Goal: Find contact information: Find contact information

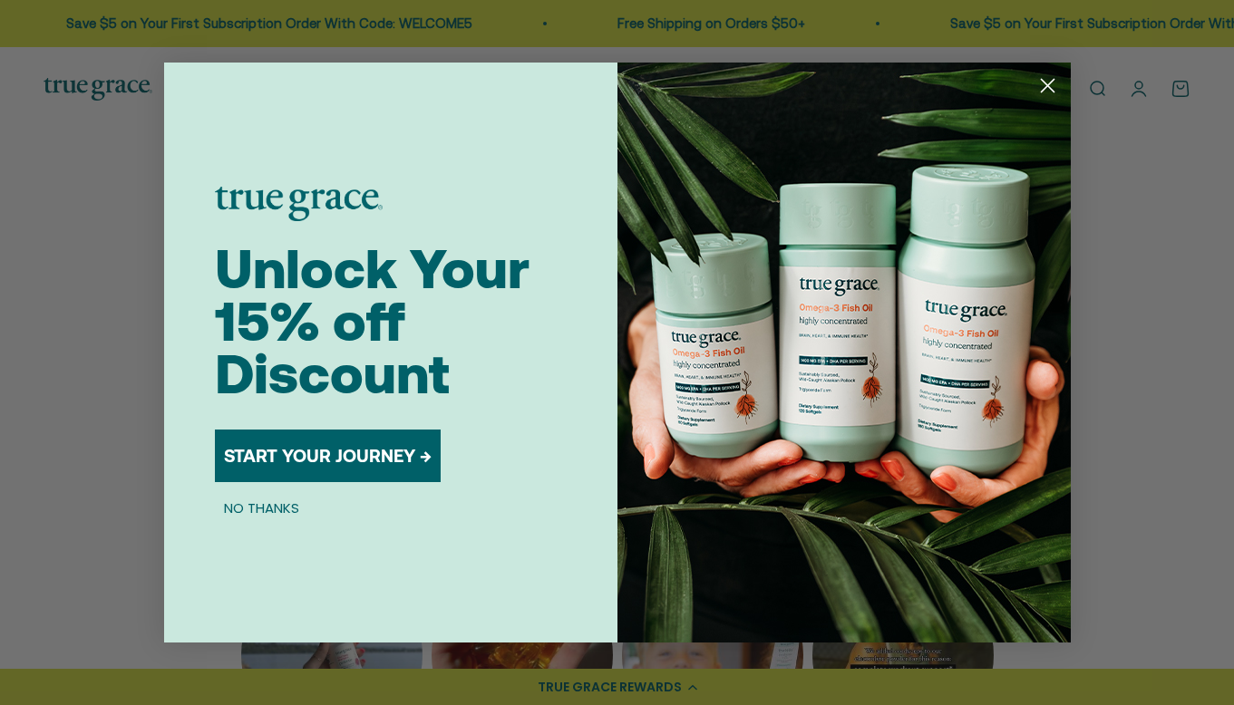
click at [1046, 82] on circle "Close dialog" at bounding box center [1046, 86] width 30 height 30
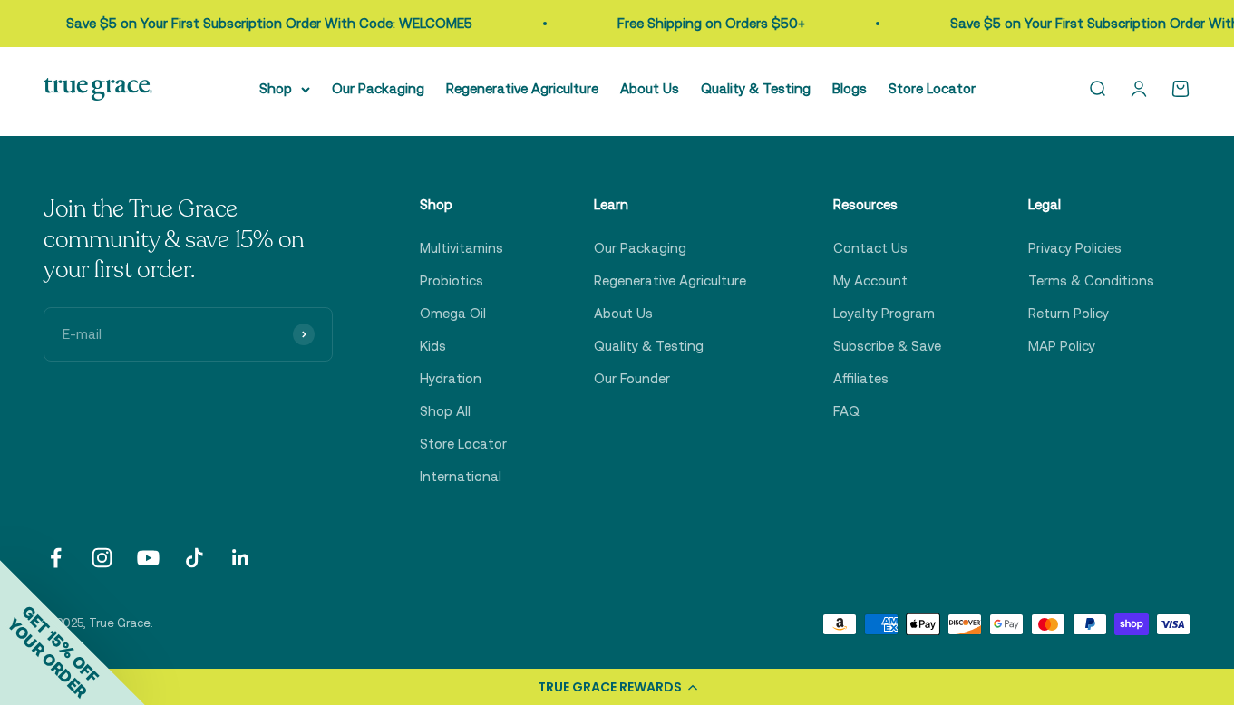
scroll to position [786, 0]
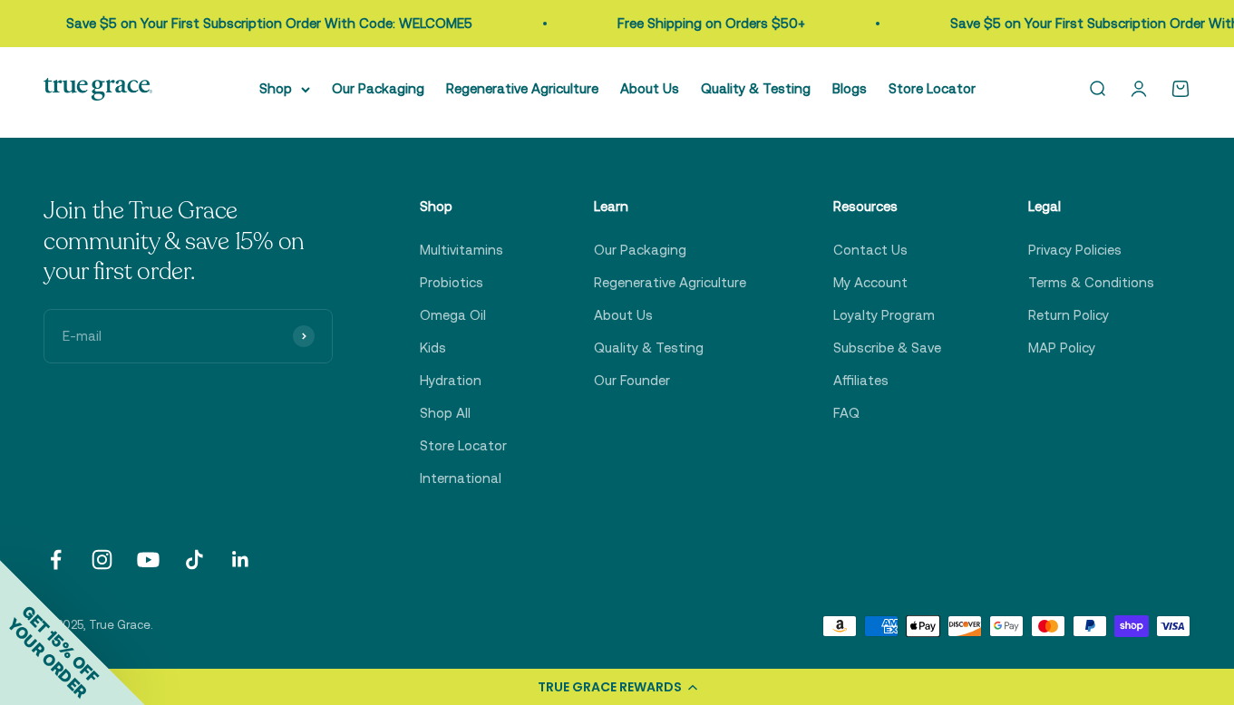
click at [848, 424] on div "Join the True Grace community & save 15% on your first order. E-mail Subscribe …" at bounding box center [617, 343] width 1147 height 294
click at [848, 414] on link "FAQ" at bounding box center [846, 413] width 26 height 22
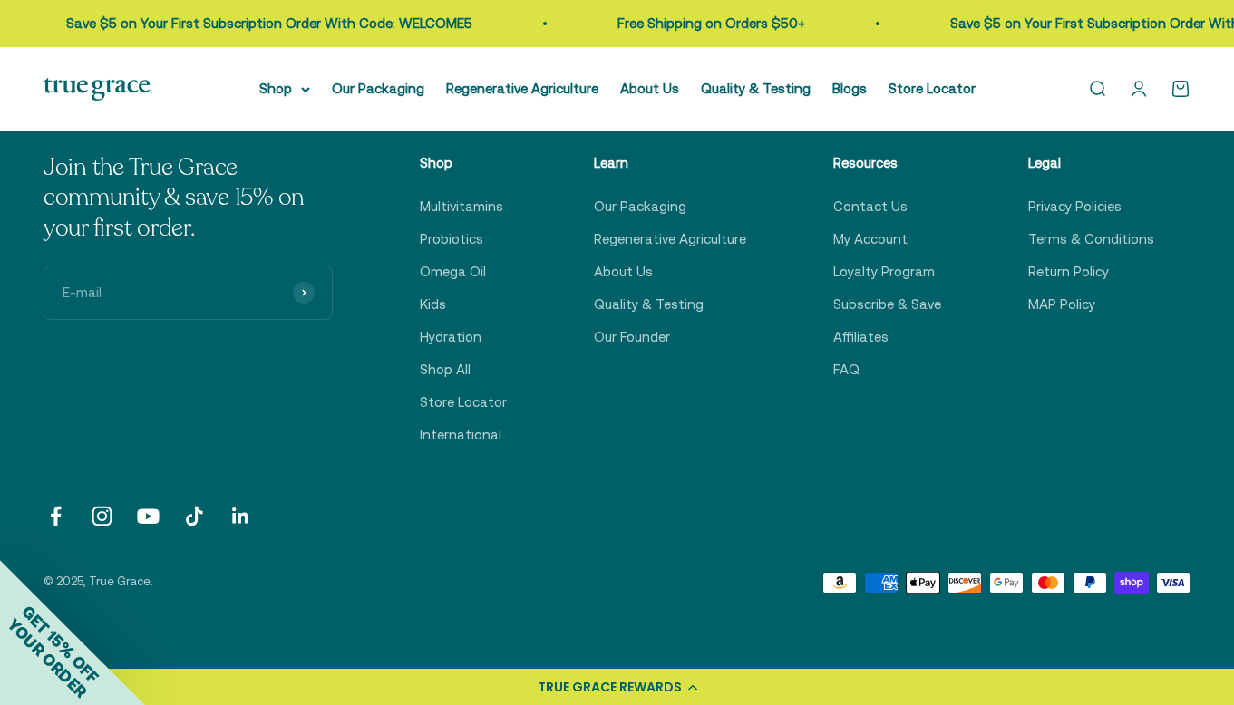
scroll to position [1274, 0]
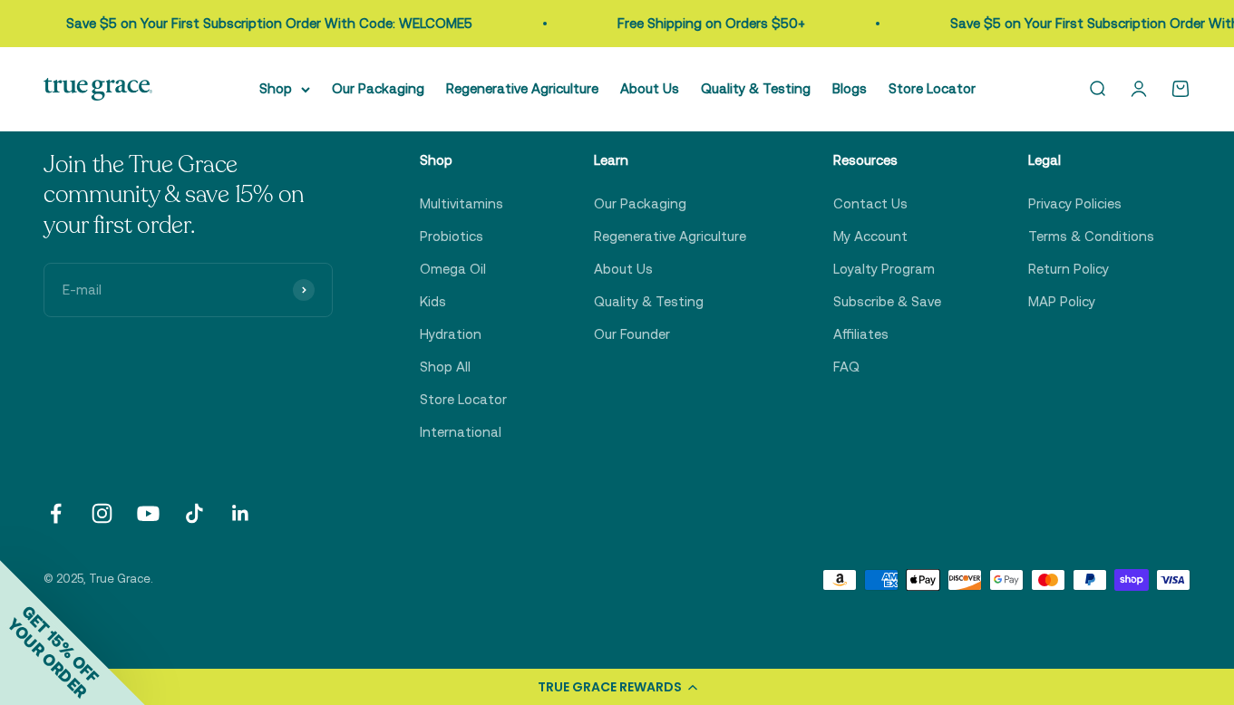
click at [102, 507] on link "Follow on Instagram" at bounding box center [102, 513] width 24 height 24
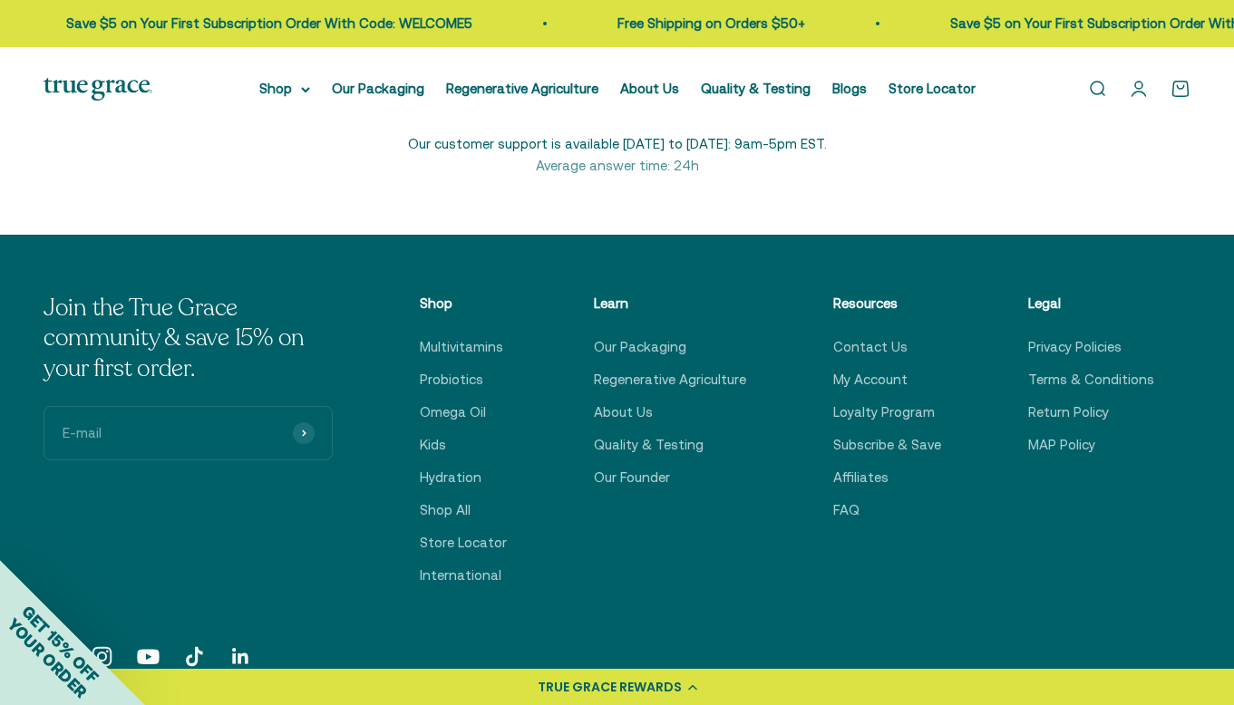
scroll to position [1119, 0]
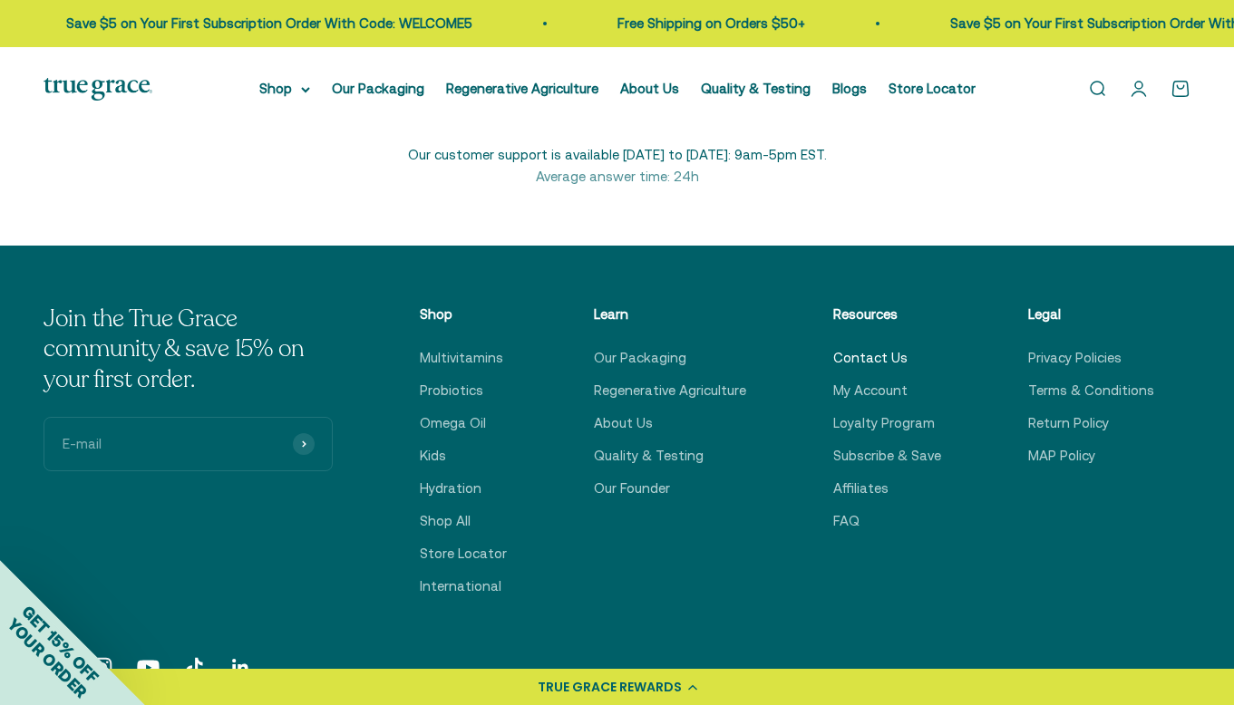
click at [873, 363] on link "Contact Us" at bounding box center [870, 358] width 74 height 22
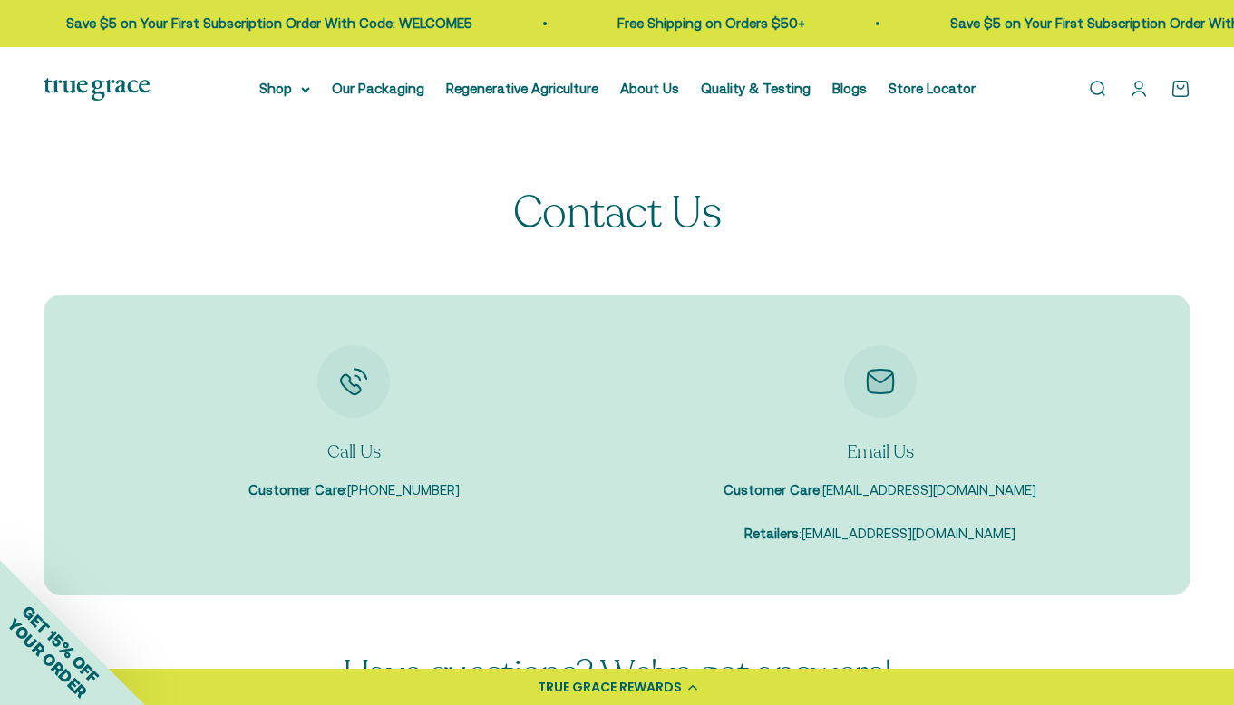
click at [895, 533] on link "sales@truegracehealth.com" at bounding box center [908, 533] width 214 height 15
